Goal: Information Seeking & Learning: Check status

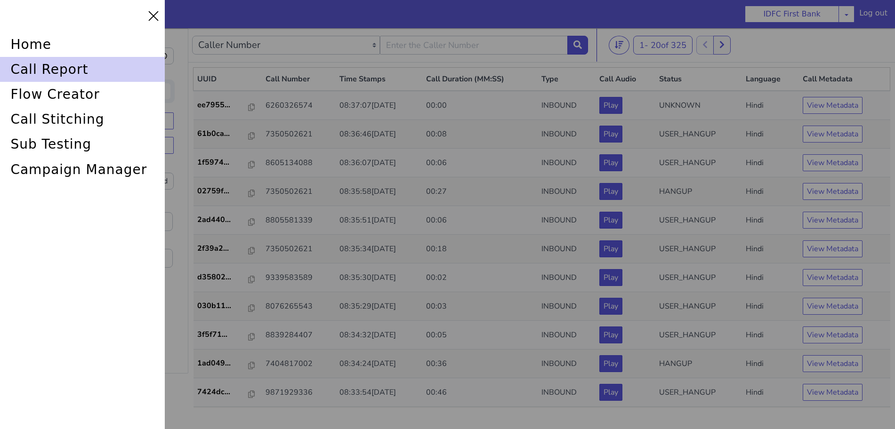
click at [97, 42] on div "call report" at bounding box center [107, 17] width 167 height 49
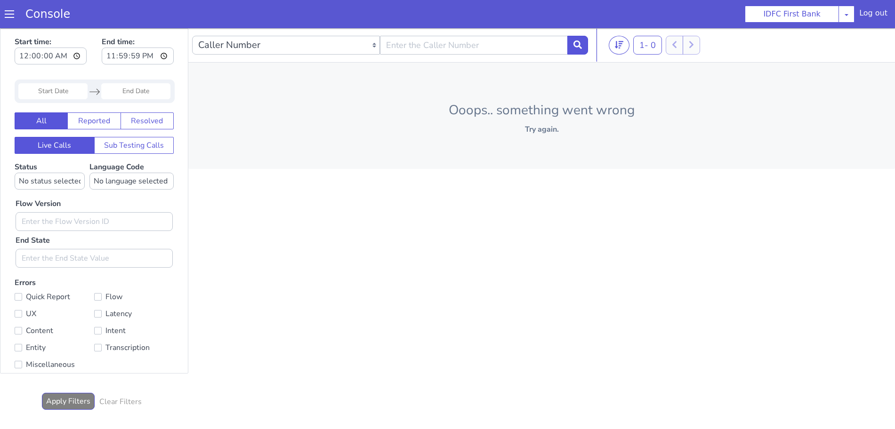
click at [7, 13] on span at bounding box center [9, 13] width 9 height 9
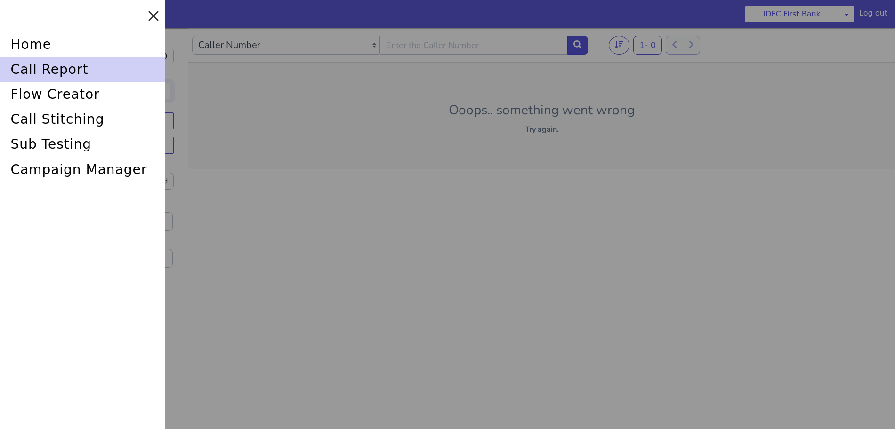
click at [33, 65] on div "call report" at bounding box center [82, 69] width 165 height 25
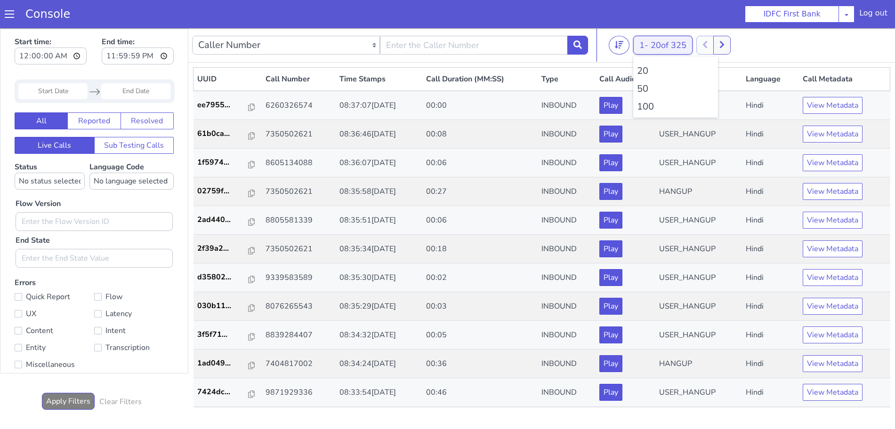
click at [615, 210] on li "100" at bounding box center [645, 208] width 77 height 14
click at [460, 34] on input "text" at bounding box center [479, 32] width 188 height 19
type input "6352248031"
click at [659, 42] on span "20 of 325" at bounding box center [669, 45] width 36 height 11
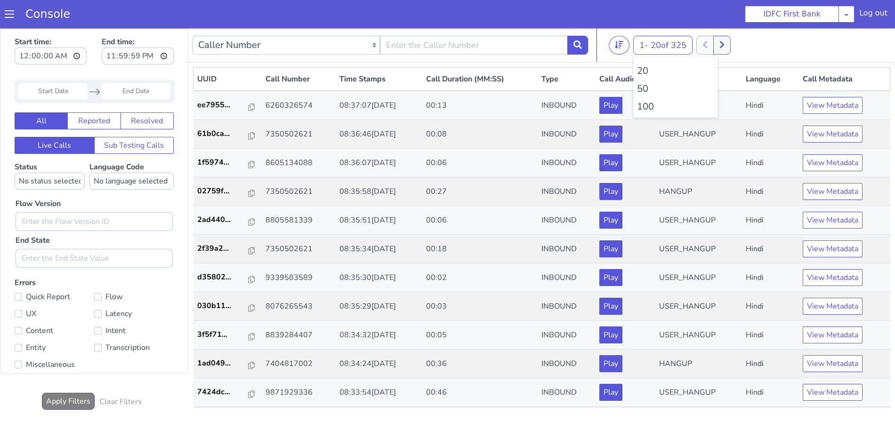
click at [650, 104] on li "100" at bounding box center [675, 107] width 77 height 14
